Goal: Find contact information: Find contact information

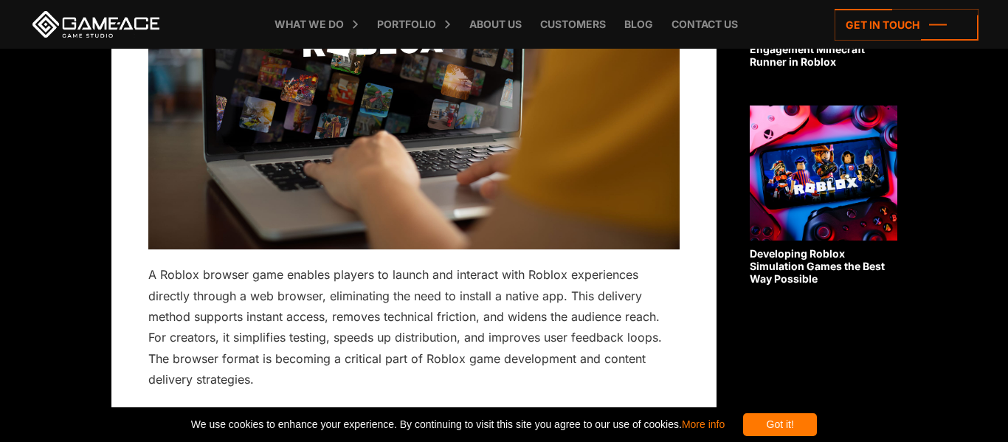
scroll to position [1300, 0]
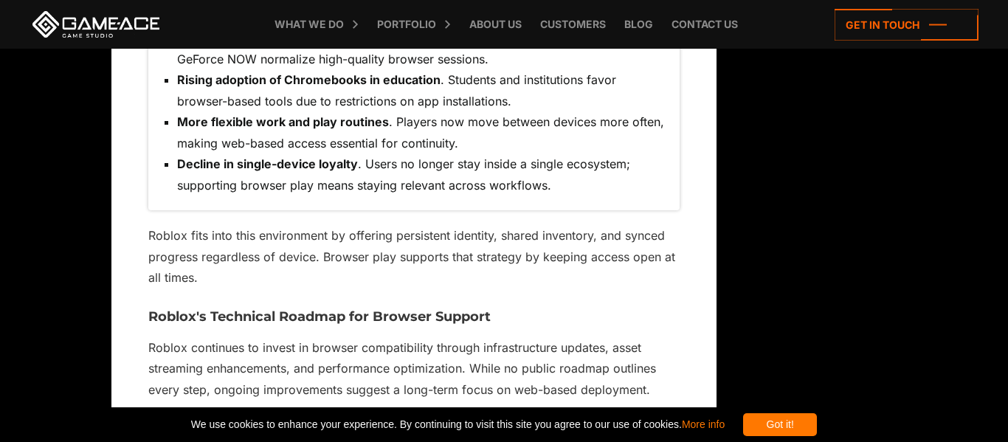
click at [817, 418] on div "Got it!" at bounding box center [780, 424] width 74 height 23
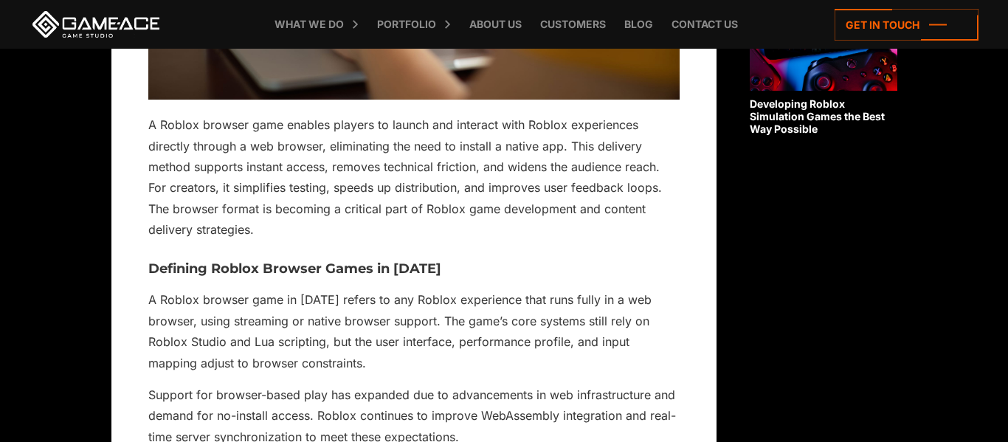
scroll to position [0, 0]
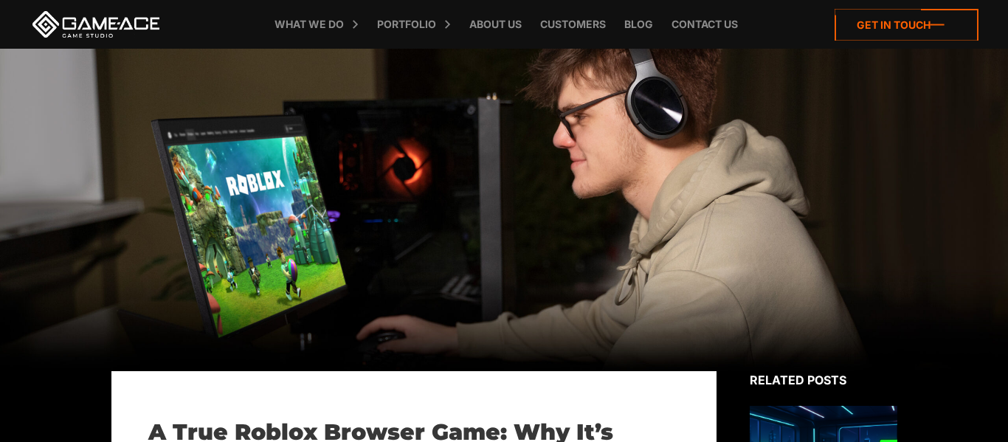
click at [846, 20] on icon at bounding box center [906, 25] width 144 height 32
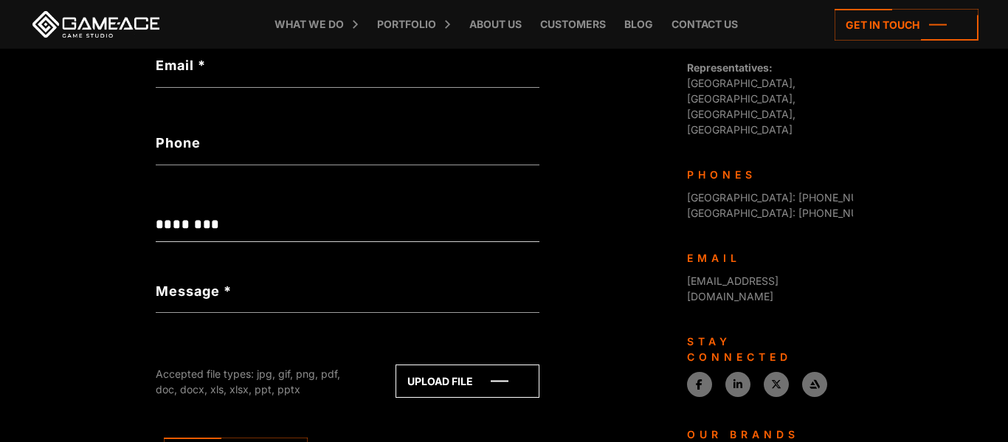
scroll to position [520, 0]
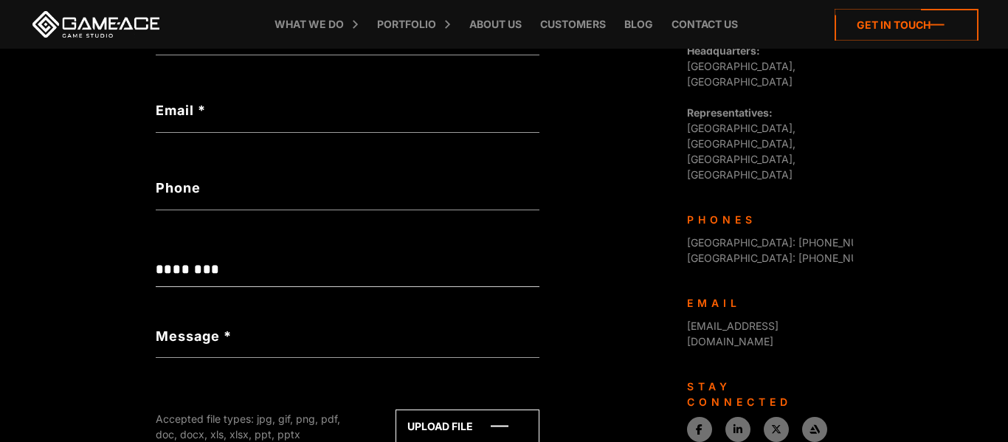
click at [884, 39] on icon at bounding box center [906, 25] width 144 height 32
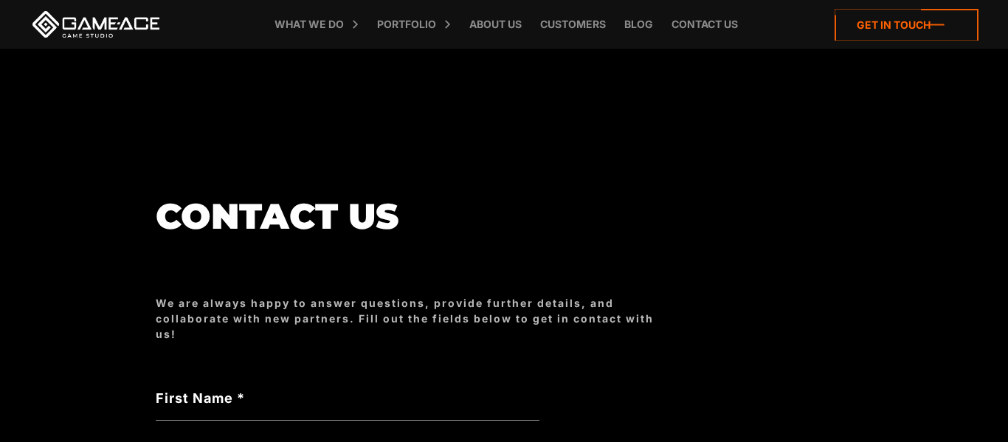
click at [896, 21] on icon at bounding box center [906, 25] width 144 height 32
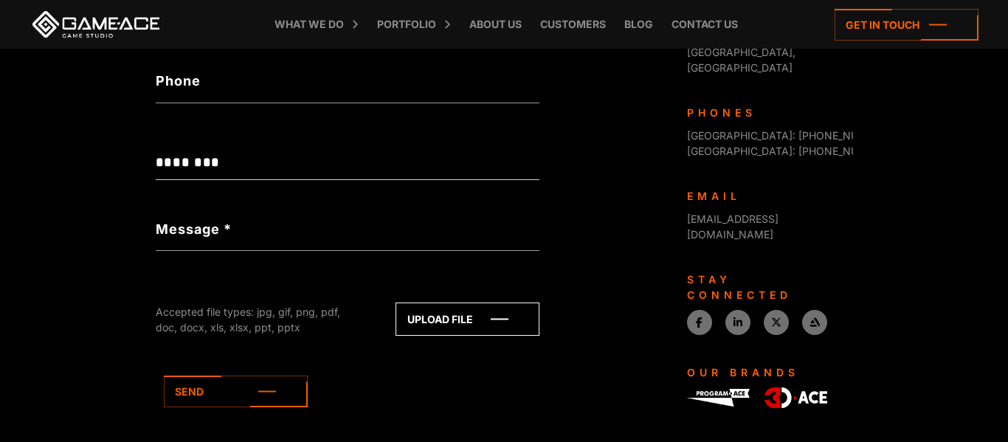
scroll to position [690, 0]
